Goal: Transaction & Acquisition: Purchase product/service

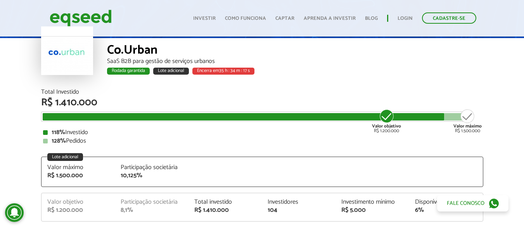
scroll to position [44, 0]
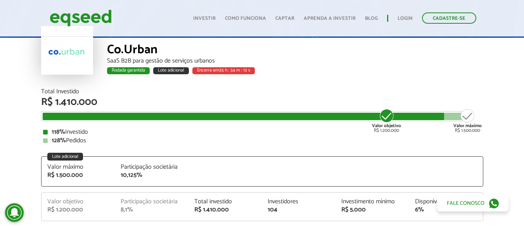
drag, startPoint x: 43, startPoint y: 131, endPoint x: 91, endPoint y: 140, distance: 48.6
click at [91, 140] on div "118% Investido 128% Pedidos" at bounding box center [262, 136] width 438 height 15
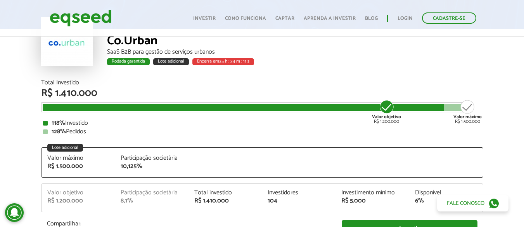
scroll to position [52, 0]
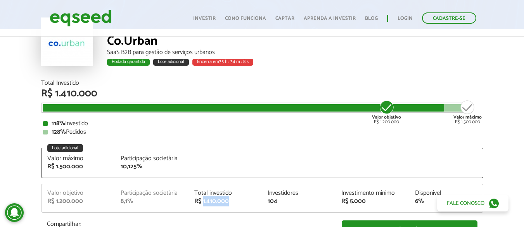
drag, startPoint x: 203, startPoint y: 204, endPoint x: 236, endPoint y: 206, distance: 33.1
click at [236, 206] on div "Valor objetivo R$ 1.200.000 Participação societária 8,1% Total investido R$ 1.4…" at bounding box center [263, 201] width 442 height 22
click at [209, 19] on link "Investir" at bounding box center [204, 18] width 23 height 5
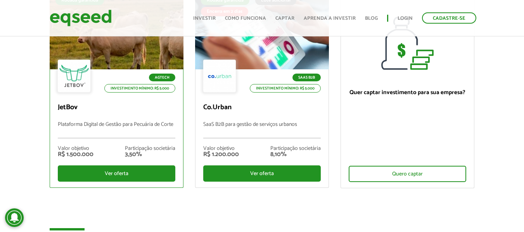
scroll to position [102, 0]
